Goal: Task Accomplishment & Management: Use online tool/utility

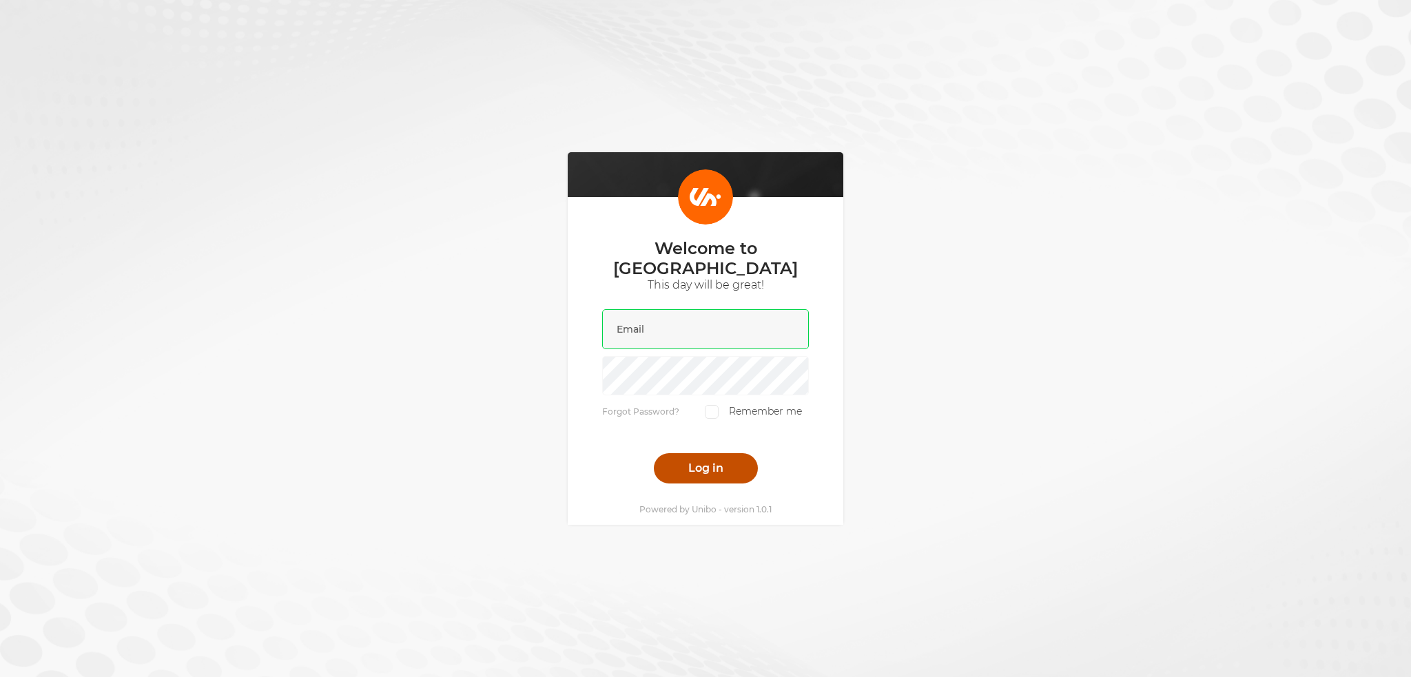
type input "[PERSON_NAME][EMAIL_ADDRESS][DOMAIN_NAME]"
click at [679, 453] on button "Log in" at bounding box center [706, 468] width 104 height 30
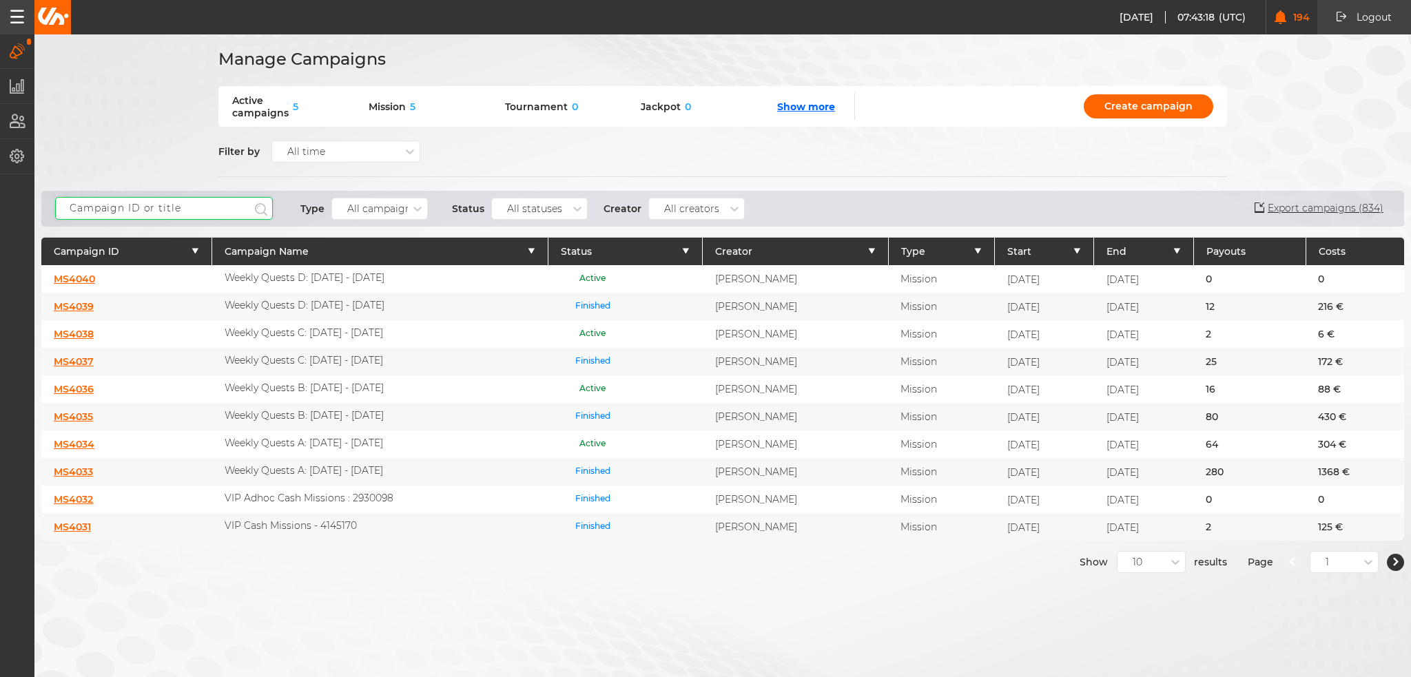
click at [188, 201] on input "text" at bounding box center [164, 208] width 218 height 23
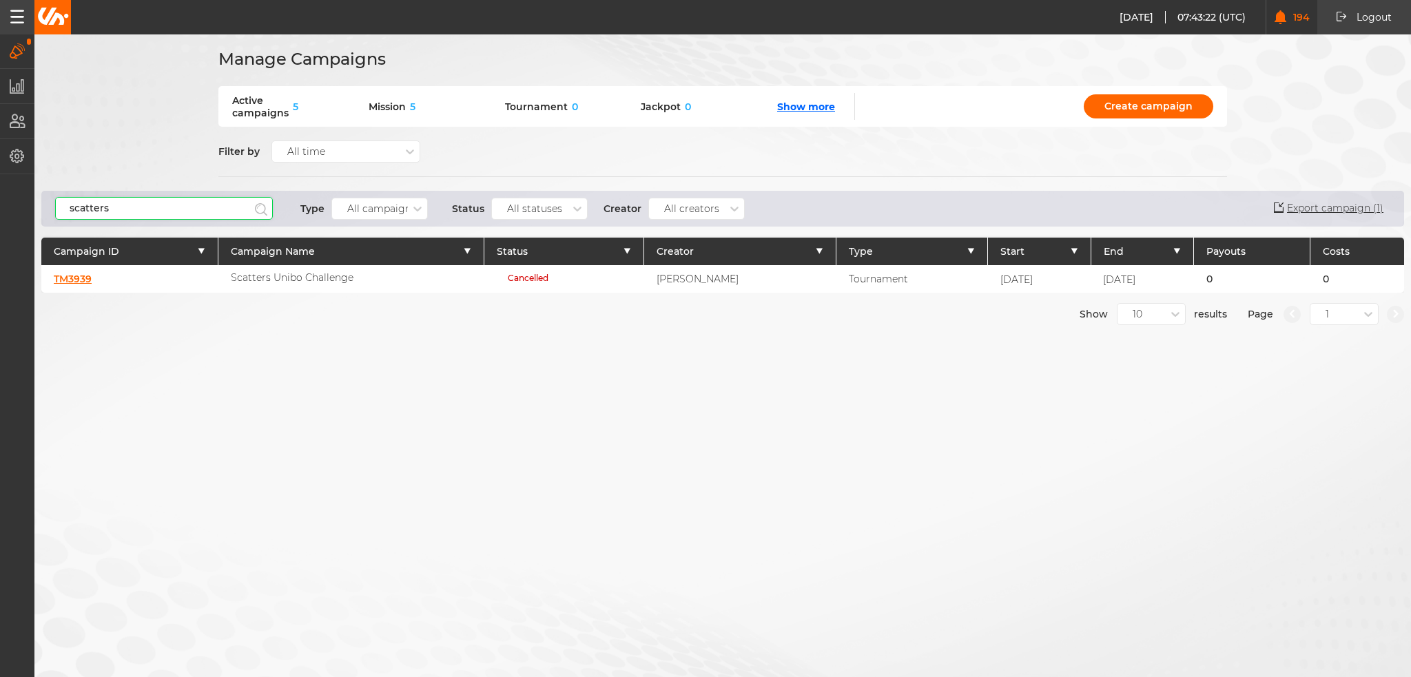
type input "scatters"
click at [79, 277] on link "TM3939" at bounding box center [73, 279] width 38 height 12
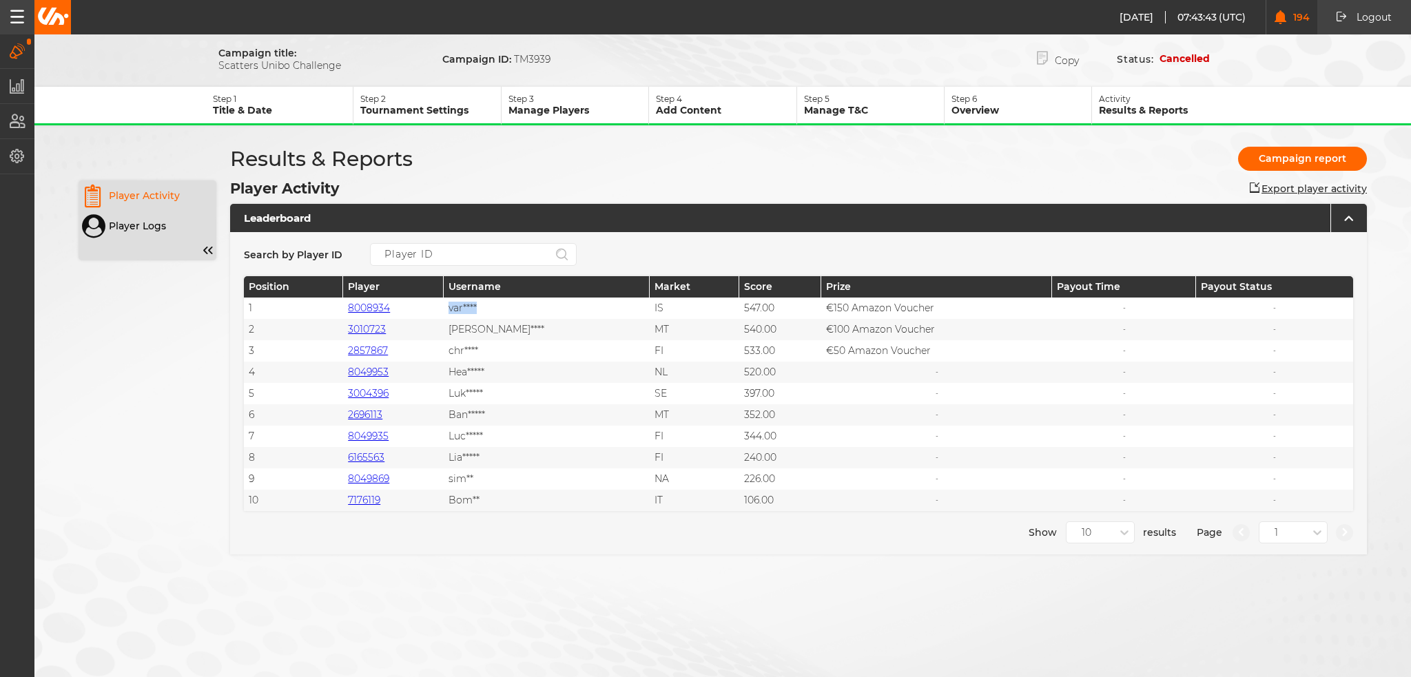
drag, startPoint x: 466, startPoint y: 304, endPoint x: 532, endPoint y: 304, distance: 66.1
click at [532, 304] on div "var****" at bounding box center [546, 308] width 205 height 21
drag, startPoint x: 464, startPoint y: 330, endPoint x: 521, endPoint y: 328, distance: 57.2
click at [521, 328] on div "dan****" at bounding box center [546, 329] width 205 height 21
drag, startPoint x: 459, startPoint y: 352, endPoint x: 510, endPoint y: 351, distance: 51.0
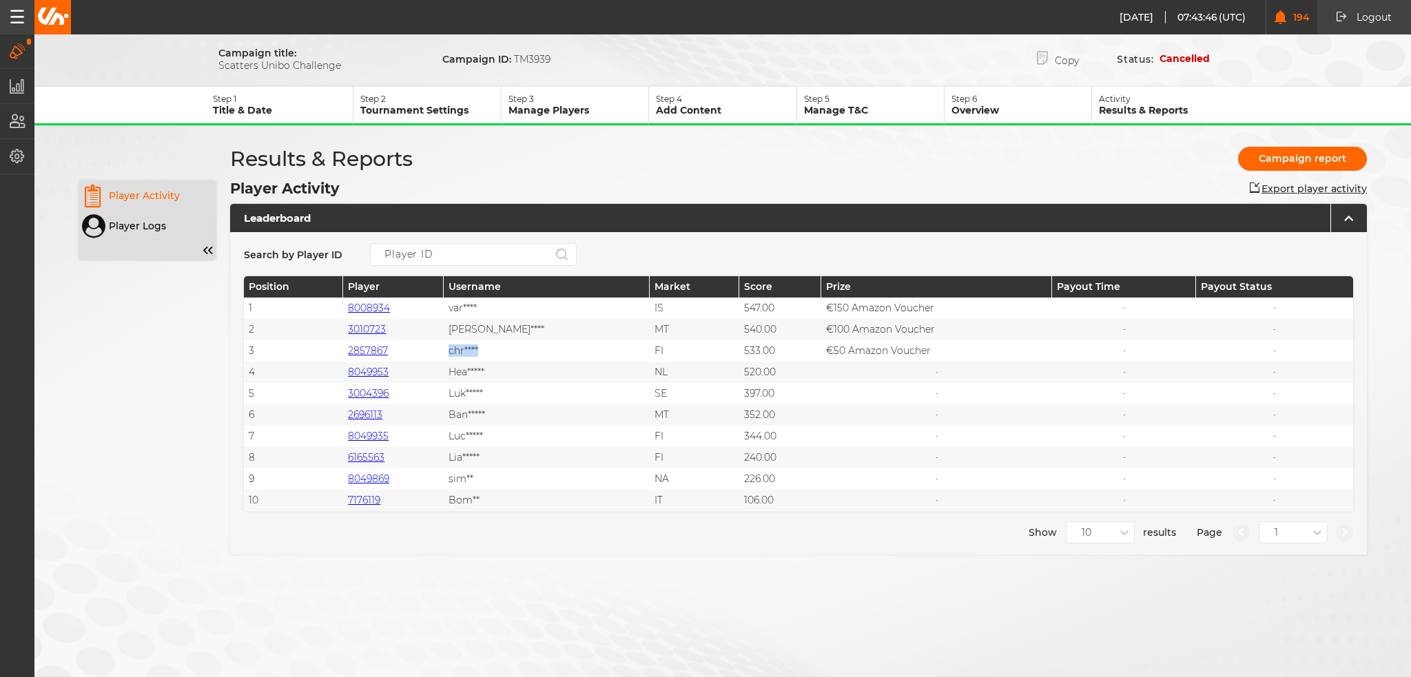
click at [510, 351] on div "3 2857867 chr**** FI 533.00 €50 Amazon Voucher - -" at bounding box center [798, 350] width 1109 height 21
drag, startPoint x: 458, startPoint y: 371, endPoint x: 575, endPoint y: 382, distance: 117.7
click at [575, 382] on div "1 8008934 var**** IS 547.00 €150 Amazon Voucher - - 2 3010723 dan**** MT 540.00…" at bounding box center [798, 405] width 1109 height 214
click at [493, 384] on div "Luk*****" at bounding box center [546, 393] width 205 height 21
drag, startPoint x: 488, startPoint y: 417, endPoint x: 518, endPoint y: 421, distance: 29.9
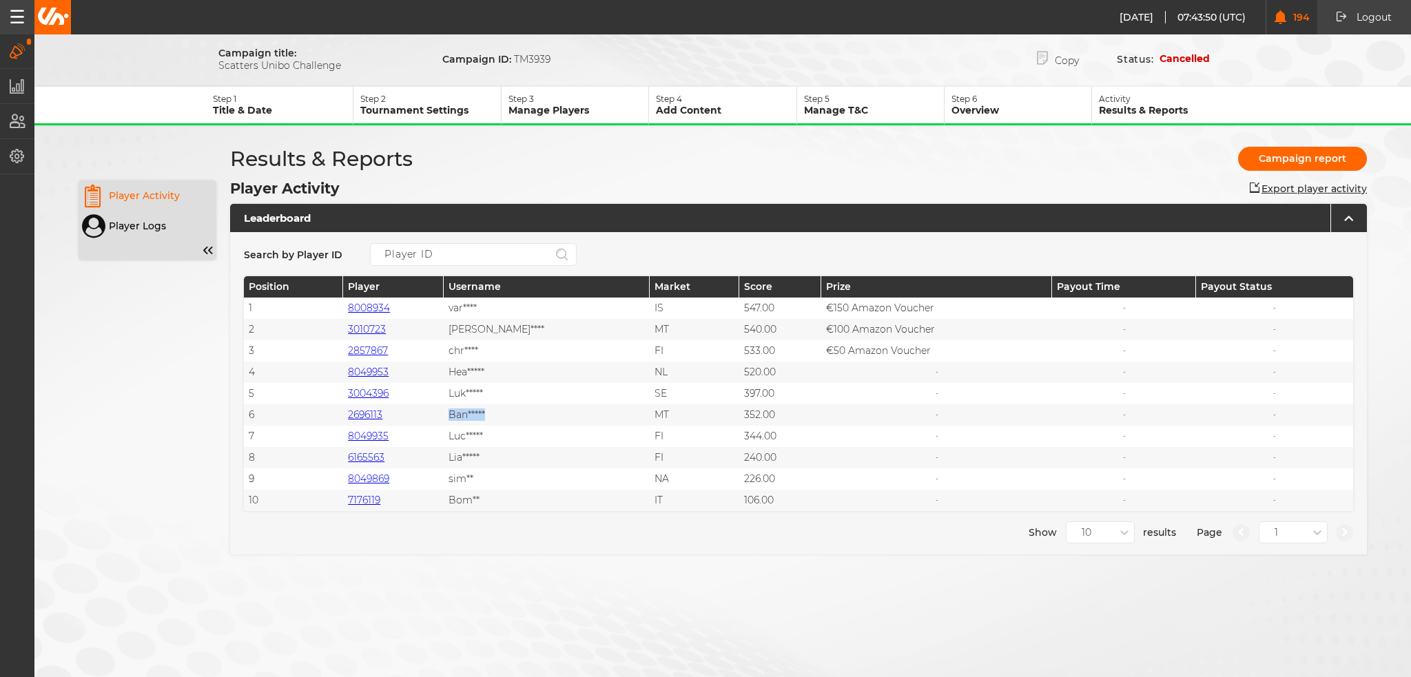
click at [518, 421] on div "6 2696113 Ban***** MT 352.00 - - -" at bounding box center [798, 414] width 1109 height 21
click at [380, 306] on link "8008934" at bounding box center [369, 308] width 42 height 12
click at [384, 330] on link "3010723" at bounding box center [367, 329] width 38 height 12
click at [385, 349] on link "2857867" at bounding box center [368, 350] width 40 height 12
click at [384, 371] on link "8049953" at bounding box center [368, 372] width 41 height 12
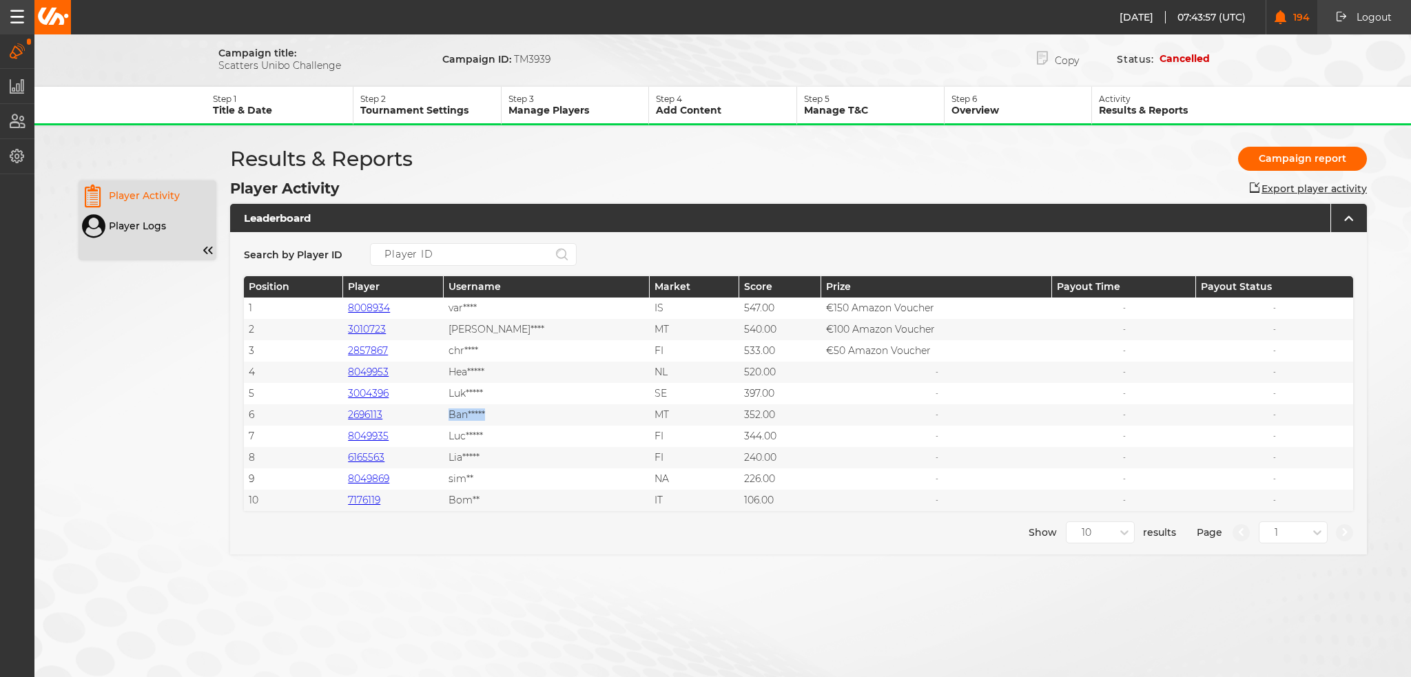
click at [385, 392] on link "3004396" at bounding box center [368, 393] width 41 height 12
click at [382, 413] on link "2696113" at bounding box center [365, 414] width 34 height 12
click at [381, 432] on link "8049935" at bounding box center [368, 436] width 41 height 12
click at [376, 455] on link "6165563" at bounding box center [366, 457] width 37 height 12
click at [372, 475] on link "8049869" at bounding box center [368, 479] width 41 height 12
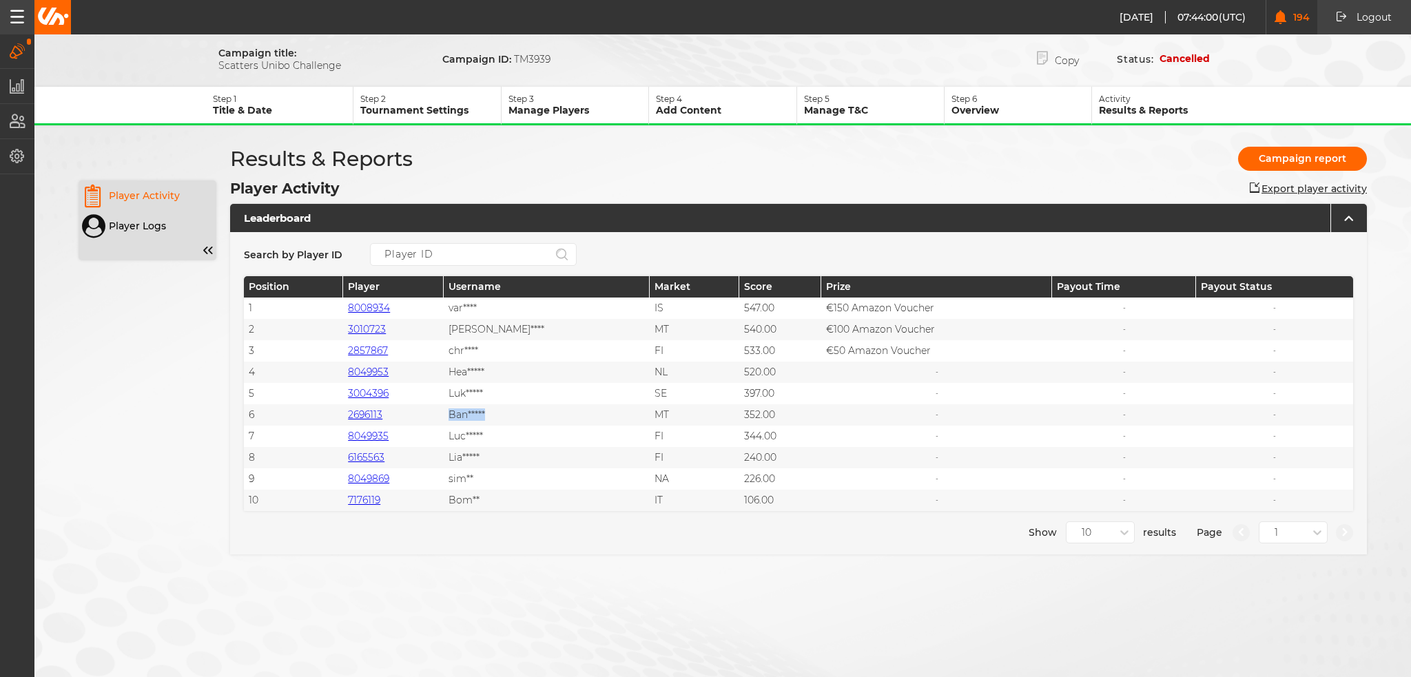
click at [369, 499] on link "7176119" at bounding box center [364, 500] width 32 height 12
click at [1081, 539] on div "10" at bounding box center [1086, 533] width 10 height 12
click at [1095, 607] on div "50" at bounding box center [1100, 606] width 68 height 25
drag, startPoint x: 416, startPoint y: 303, endPoint x: 359, endPoint y: 308, distance: 57.4
click at [359, 308] on div "8008934" at bounding box center [393, 308] width 101 height 21
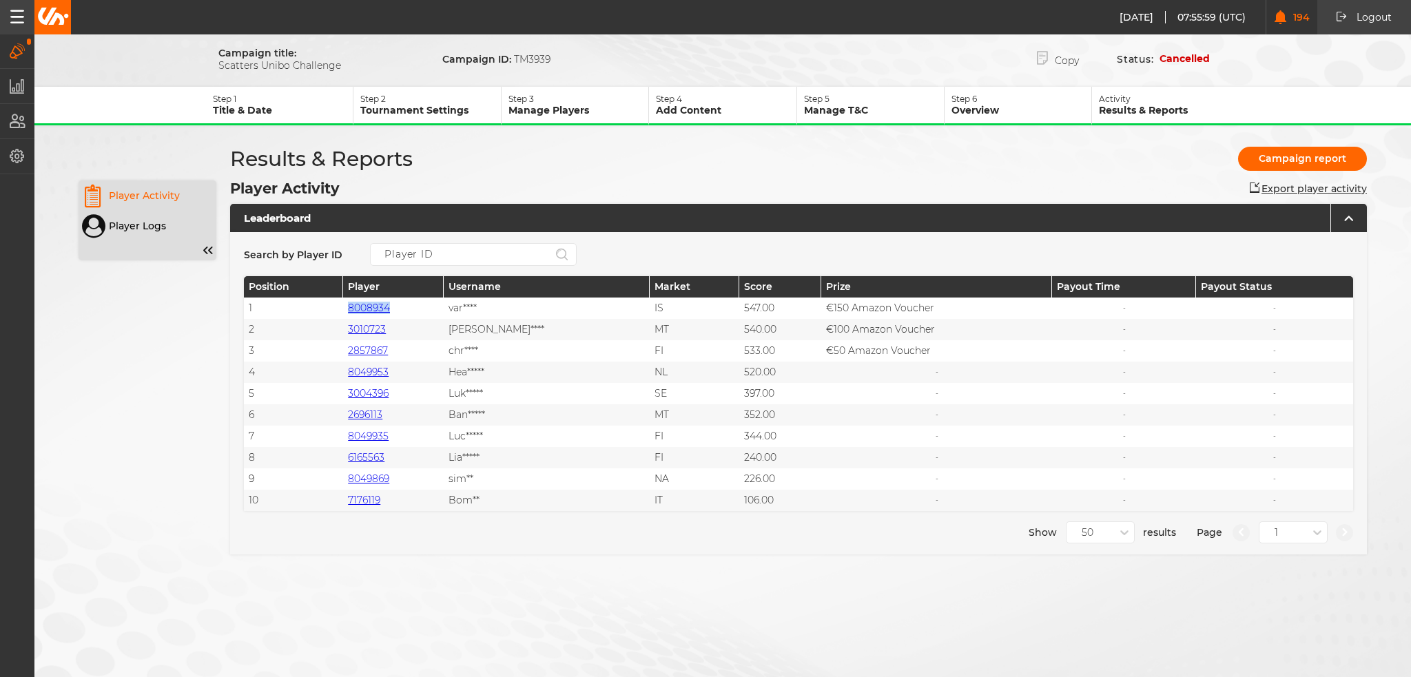
copy link "8008934"
drag, startPoint x: 402, startPoint y: 326, endPoint x: 357, endPoint y: 330, distance: 45.0
click at [357, 330] on div "3010723" at bounding box center [393, 329] width 101 height 21
copy link "3010723"
drag, startPoint x: 351, startPoint y: 349, endPoint x: 402, endPoint y: 346, distance: 51.0
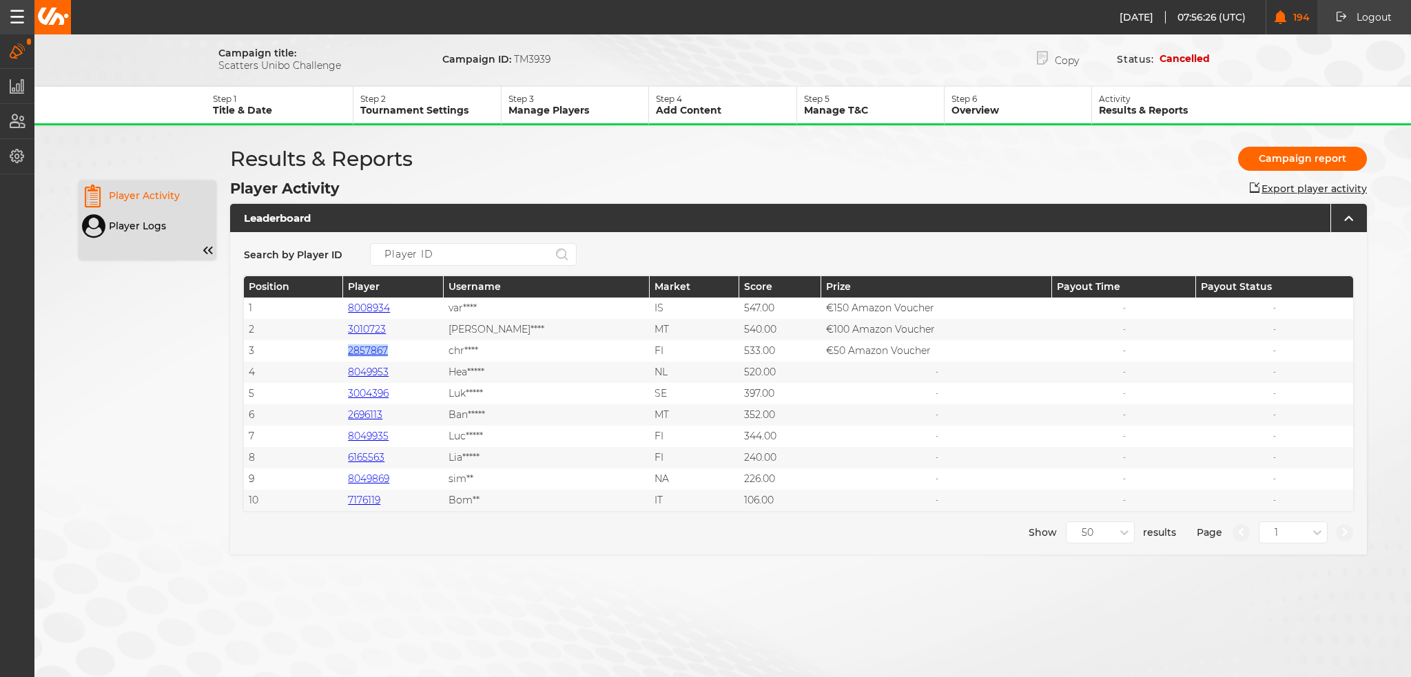
click at [402, 346] on div "3 2857867 chr**** FI 533.00 €50 Amazon Voucher - -" at bounding box center [798, 350] width 1109 height 21
copy div "2857867"
drag, startPoint x: 400, startPoint y: 372, endPoint x: 356, endPoint y: 377, distance: 43.7
click at [356, 377] on div "8049953" at bounding box center [393, 372] width 101 height 21
copy link "8049953"
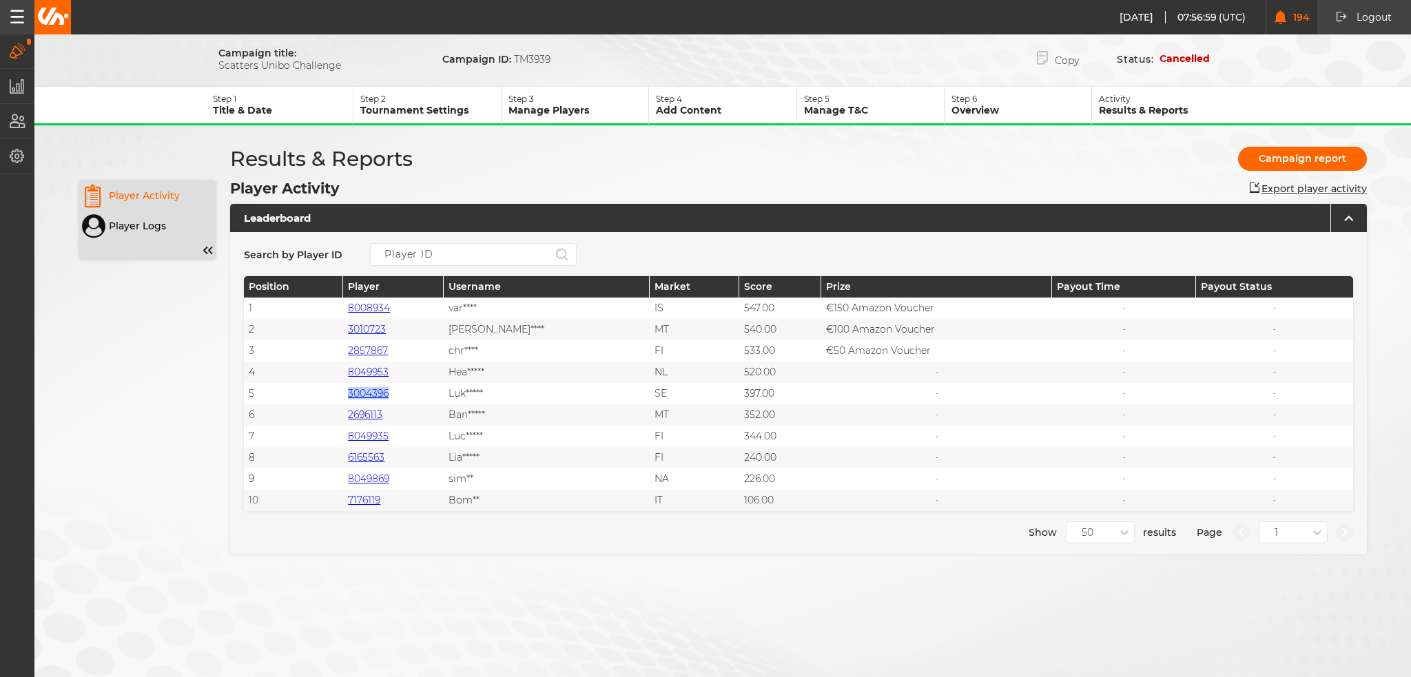
drag, startPoint x: 404, startPoint y: 395, endPoint x: 351, endPoint y: 395, distance: 53.0
click at [351, 395] on div "5 3004396 Luk***** SE 397.00 - - -" at bounding box center [798, 393] width 1109 height 21
copy div "3004396"
drag, startPoint x: 395, startPoint y: 413, endPoint x: 357, endPoint y: 415, distance: 37.9
click at [357, 415] on div "2696113" at bounding box center [393, 414] width 101 height 21
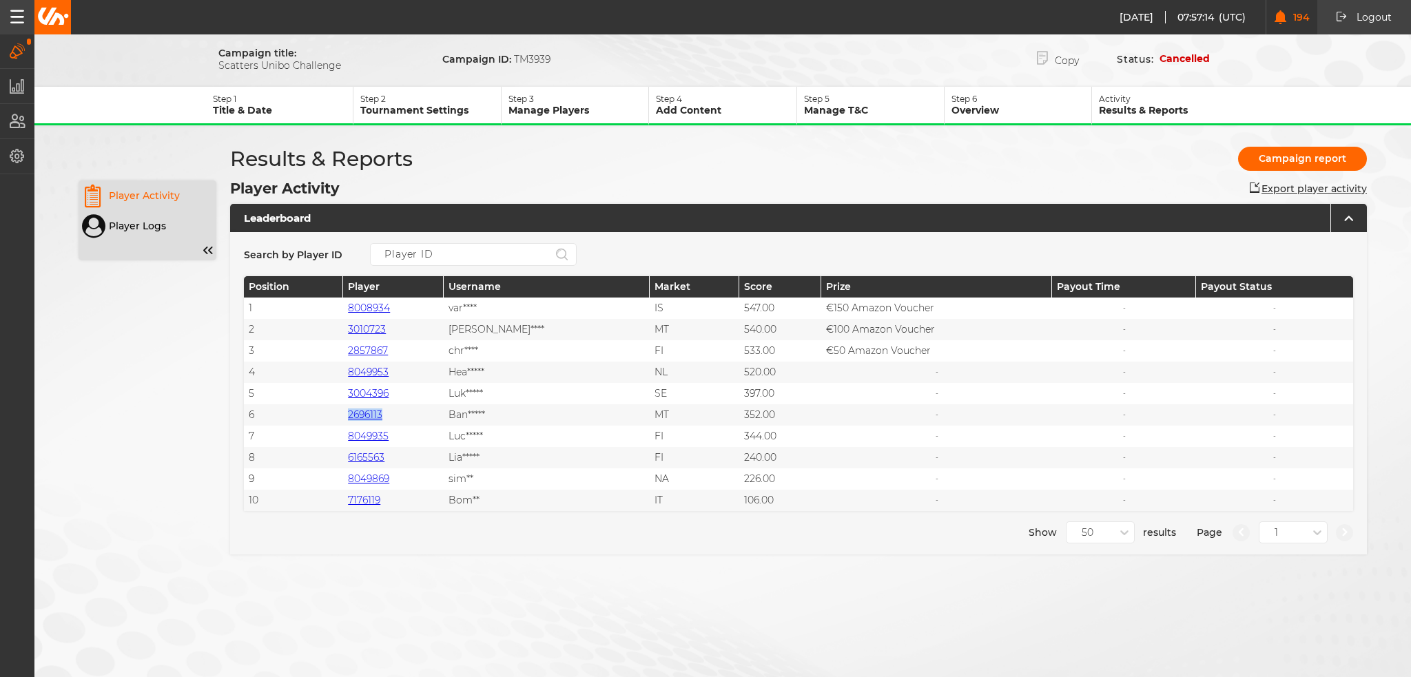
copy link "2696113"
drag, startPoint x: 400, startPoint y: 435, endPoint x: 355, endPoint y: 435, distance: 44.8
click at [355, 435] on div "8049935" at bounding box center [393, 436] width 101 height 21
copy link "8049935"
drag, startPoint x: 402, startPoint y: 459, endPoint x: 358, endPoint y: 460, distance: 43.4
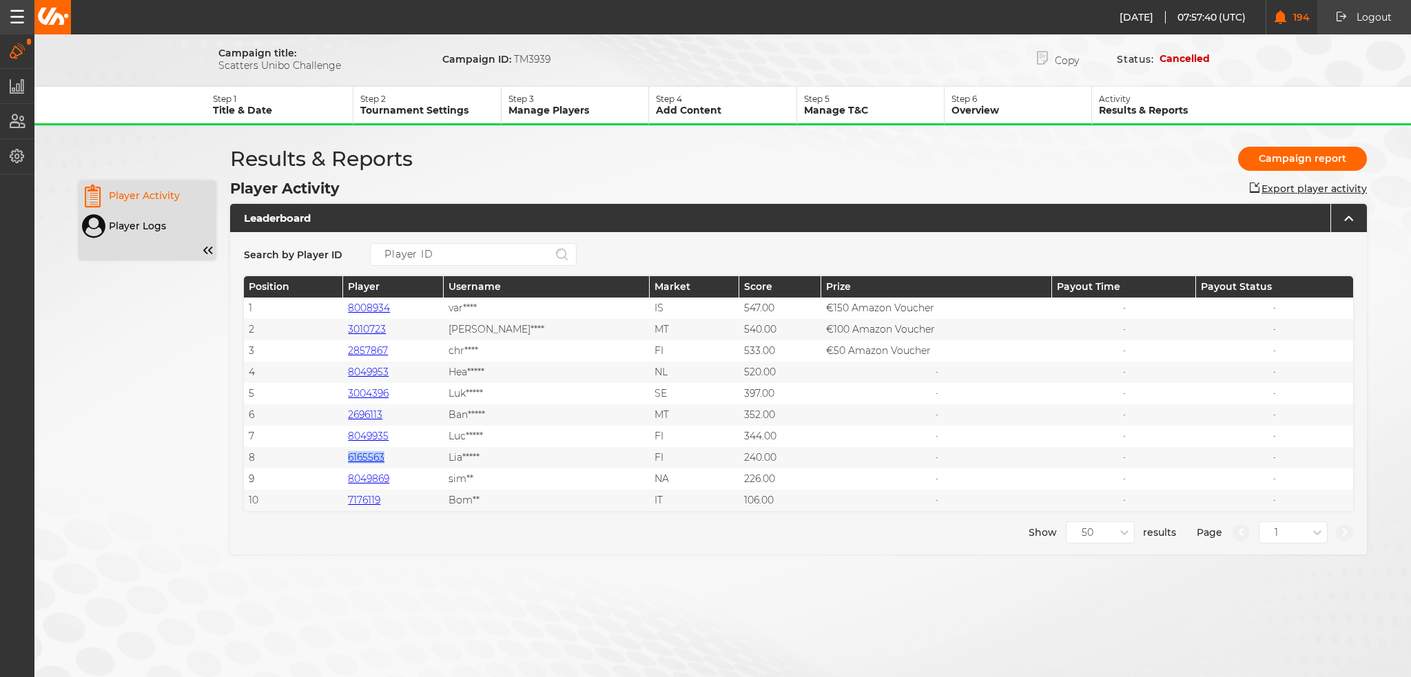
click at [358, 460] on div "6165563" at bounding box center [393, 457] width 101 height 21
copy link "6165563"
drag, startPoint x: 352, startPoint y: 479, endPoint x: 399, endPoint y: 479, distance: 46.8
click at [399, 479] on div "8049869" at bounding box center [393, 478] width 101 height 21
copy link "8049869"
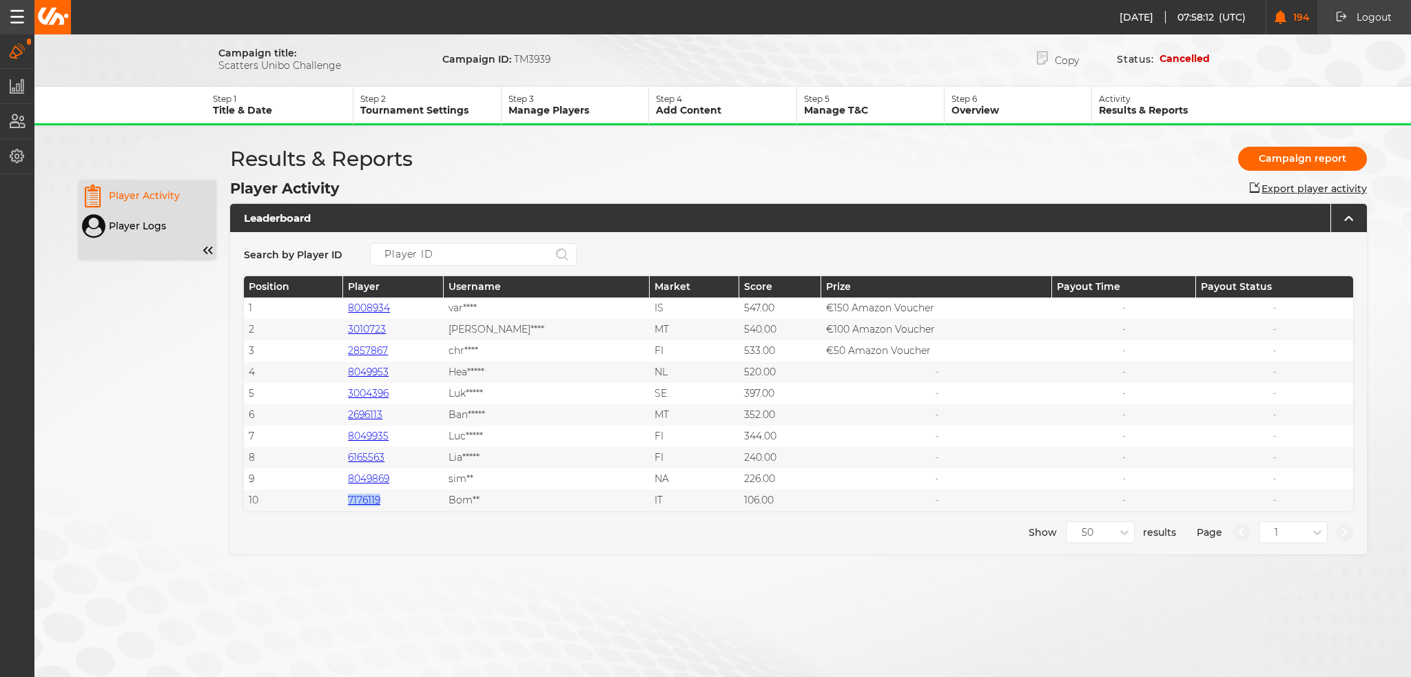
drag, startPoint x: 400, startPoint y: 493, endPoint x: 357, endPoint y: 504, distance: 43.9
click at [357, 504] on div "7176119" at bounding box center [393, 500] width 101 height 21
copy link "7176119"
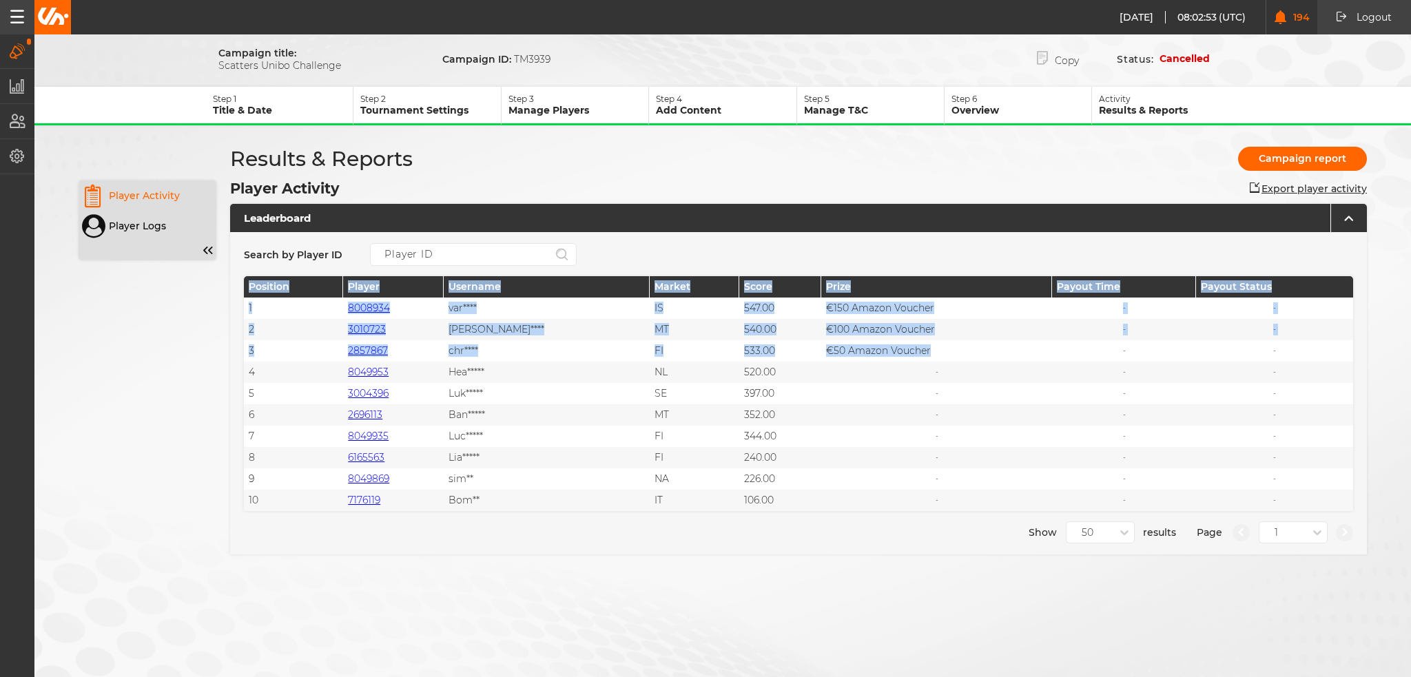
drag, startPoint x: 906, startPoint y: 353, endPoint x: 177, endPoint y: 306, distance: 731.0
click at [236, 300] on div "Search by Player ID Position Player Username Market Score Prize Payout Time Pay…" at bounding box center [798, 393] width 1137 height 322
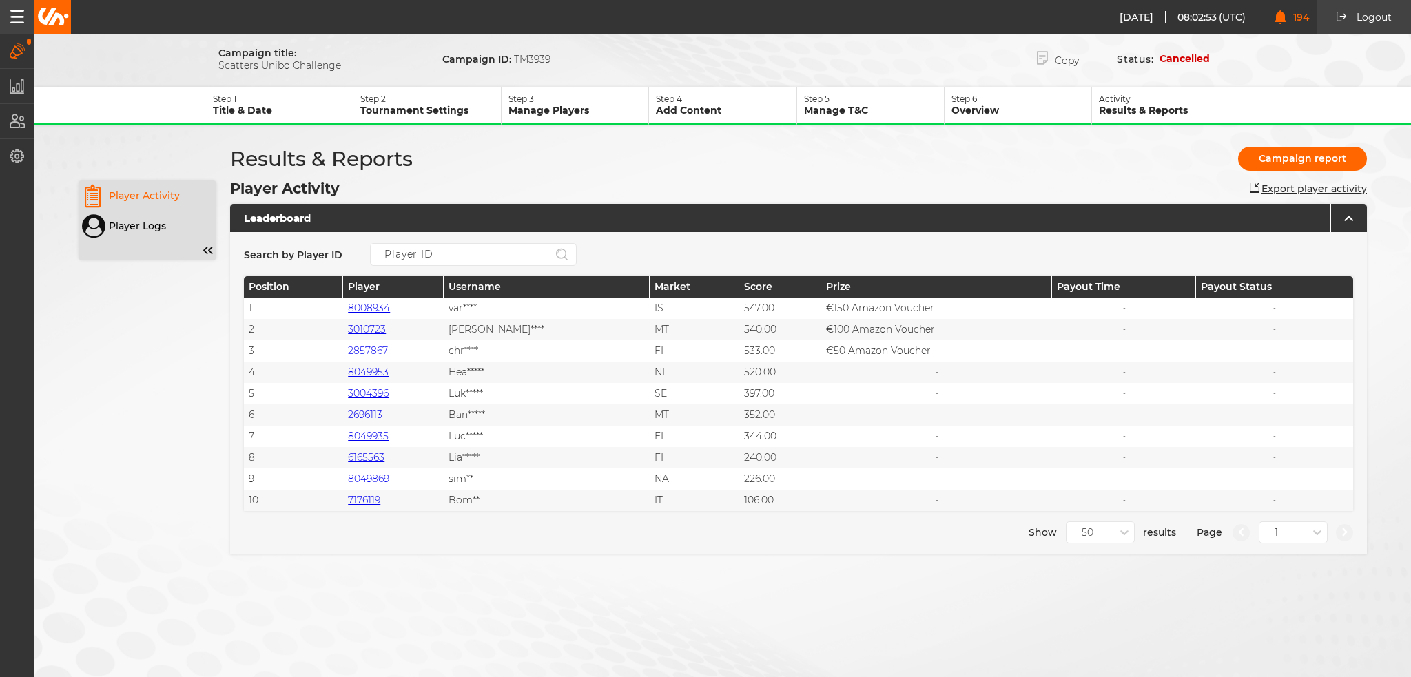
click at [149, 318] on div "Player Activity Player Logs Results & Reports Campaign report Player Activity E…" at bounding box center [723, 364] width 1288 height 436
